Goal: Find specific page/section: Find specific page/section

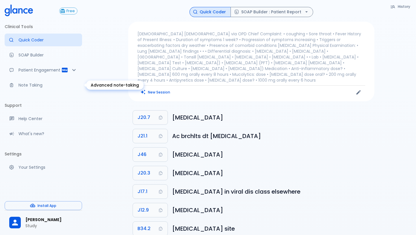
click at [37, 84] on p "Note Taking" at bounding box center [48, 85] width 59 height 6
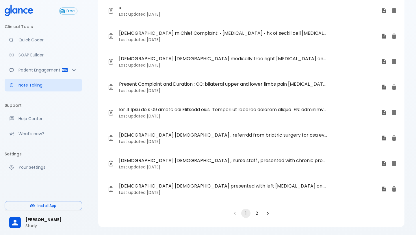
scroll to position [94, 0]
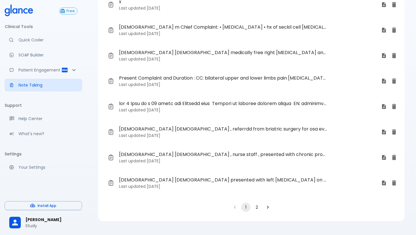
click at [256, 206] on button "2" at bounding box center [256, 206] width 9 height 9
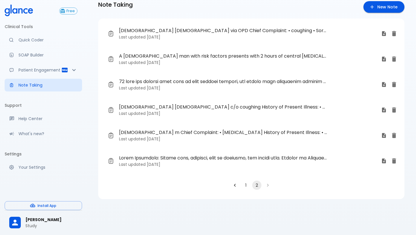
scroll to position [14, 0]
click at [245, 186] on button "1" at bounding box center [245, 184] width 9 height 9
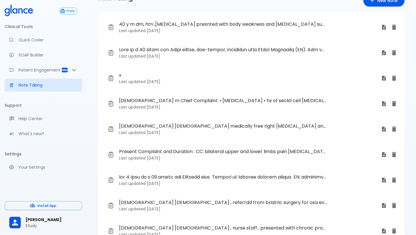
scroll to position [0, 0]
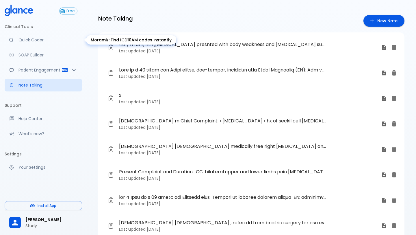
click at [24, 45] on link "Quick Coder" at bounding box center [43, 40] width 77 height 13
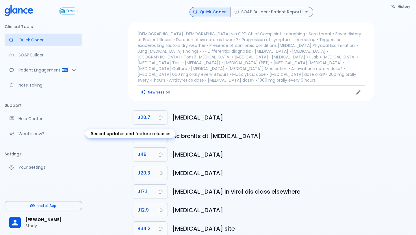
click at [40, 136] on p "What's new?" at bounding box center [48, 134] width 59 height 6
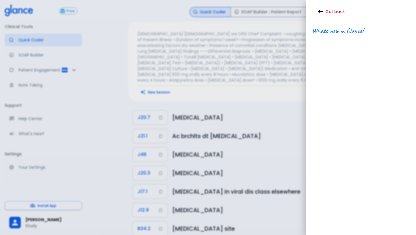
click at [321, 12] on icon "button" at bounding box center [320, 11] width 5 height 3
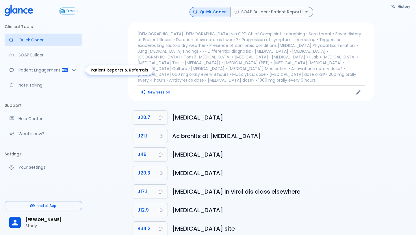
click at [77, 70] on icon "Patient Reports & Referrals" at bounding box center [74, 70] width 7 height 7
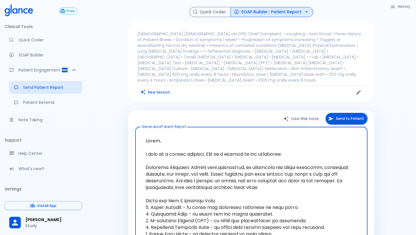
click at [123, 40] on div "History Quick Coder SOAP Builder : Patient Report [DEMOGRAPHIC_DATA] [DEMOGRAPH…" at bounding box center [251, 236] width 260 height 459
